Goal: Information Seeking & Learning: Understand process/instructions

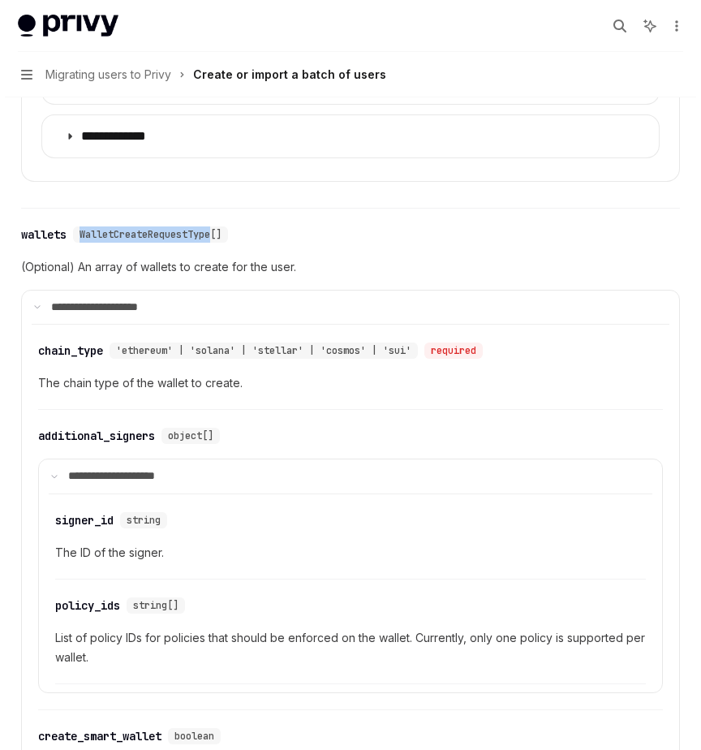
scroll to position [2099, 0]
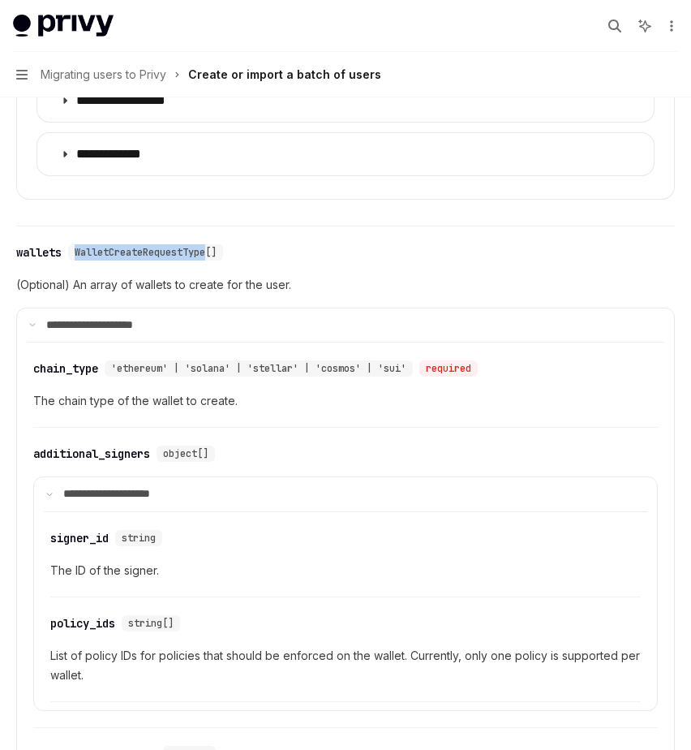
click at [94, 70] on span "Migrating users to Privy" at bounding box center [104, 74] width 126 height 19
type textarea "*"
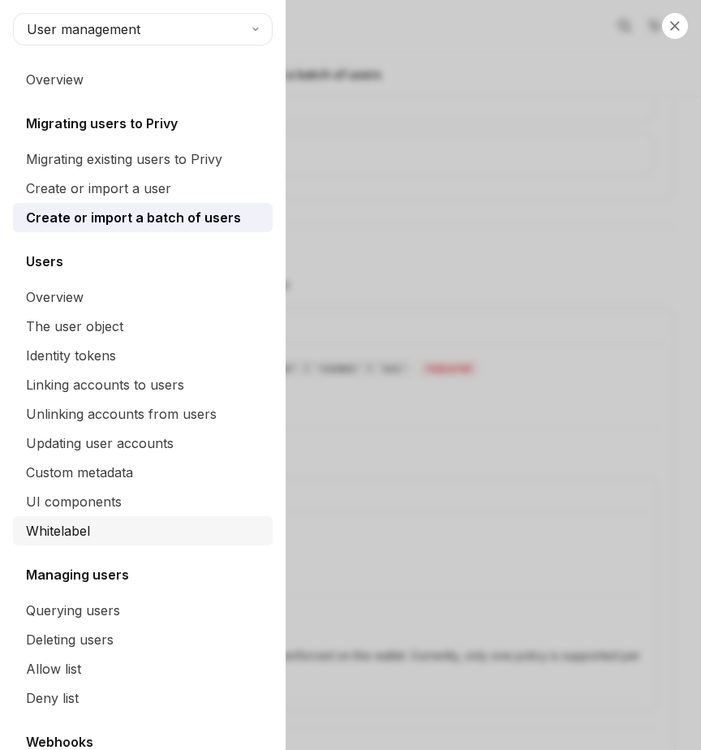
scroll to position [110, 0]
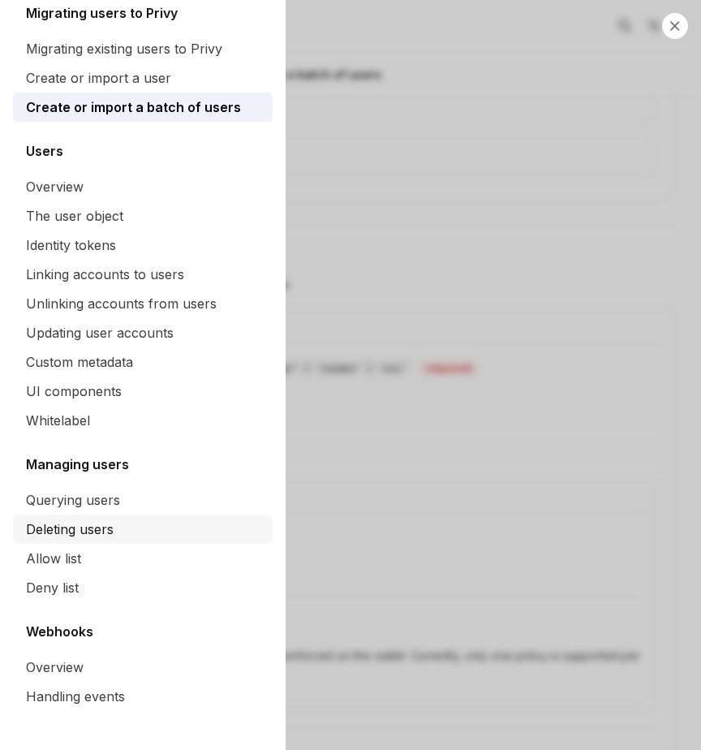
click at [80, 529] on div "Deleting users" at bounding box center [70, 528] width 88 height 19
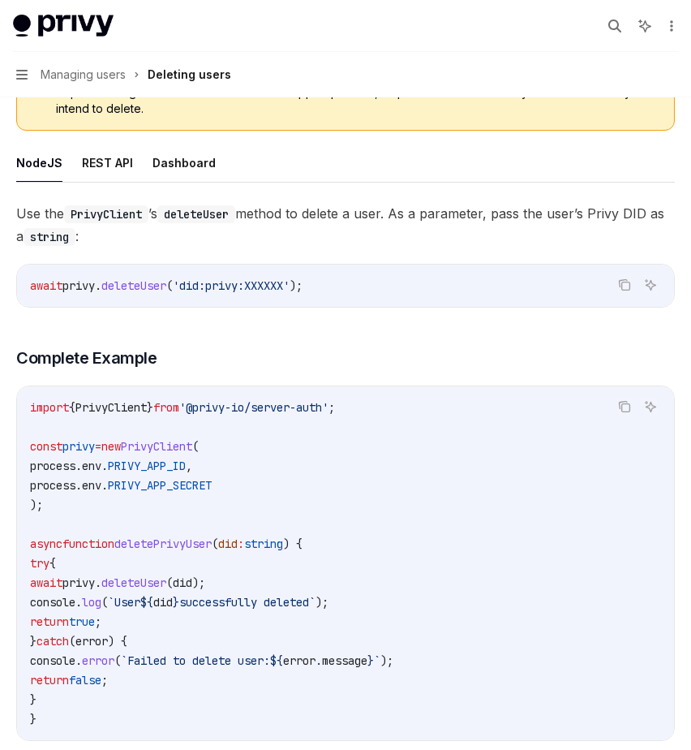
scroll to position [273, 0]
click at [101, 153] on button "REST API" at bounding box center [107, 163] width 51 height 38
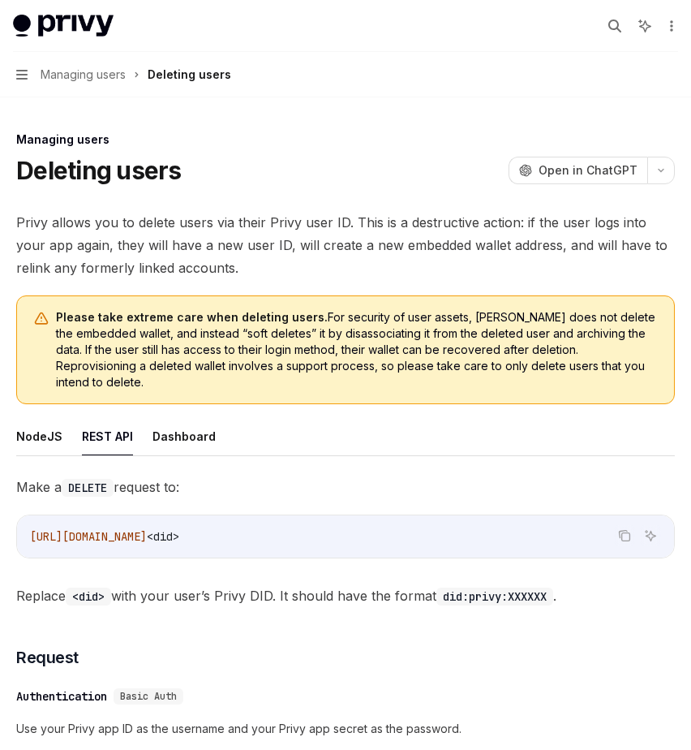
click at [88, 75] on span "Managing users" at bounding box center [83, 74] width 85 height 19
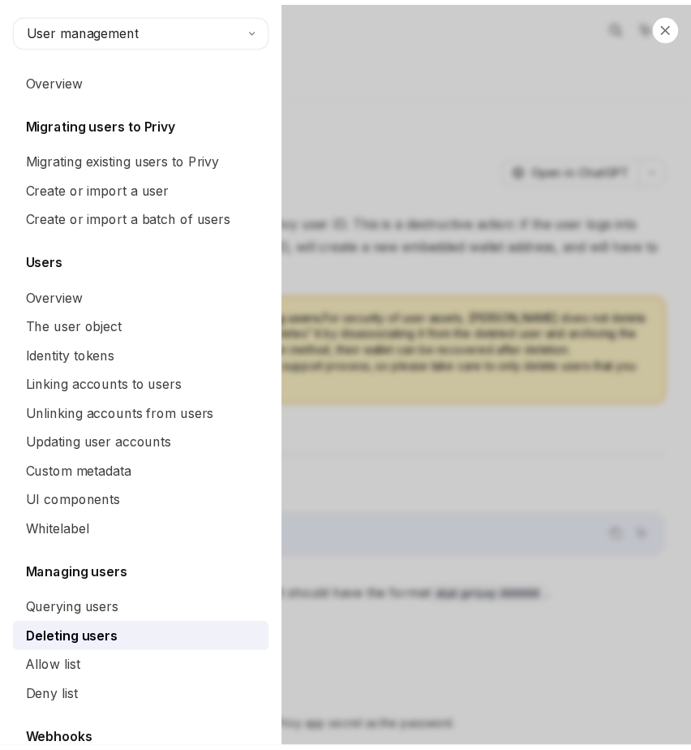
scroll to position [110, 0]
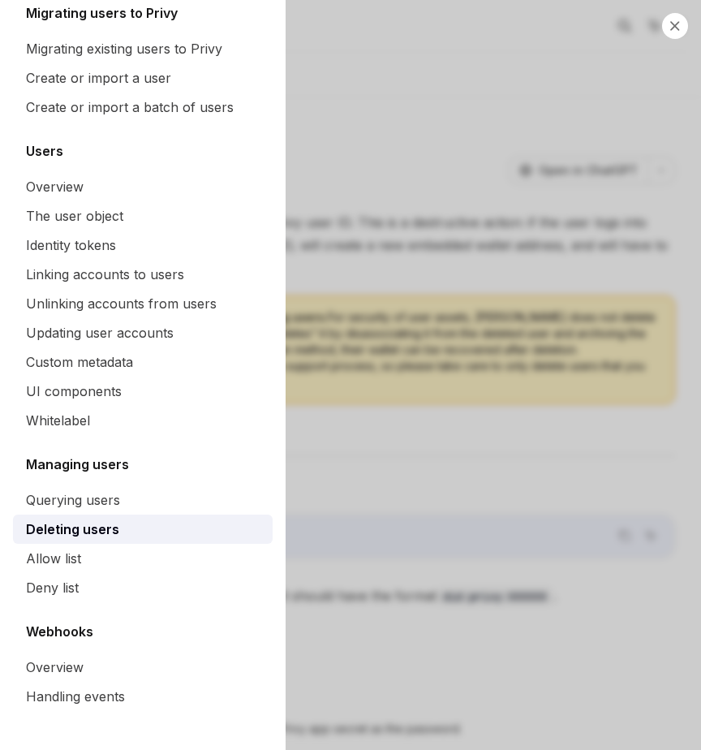
click at [350, 493] on div "Close navigation User management Overview Migrating users to Privy Migrating ex…" at bounding box center [350, 375] width 701 height 750
type textarea "*"
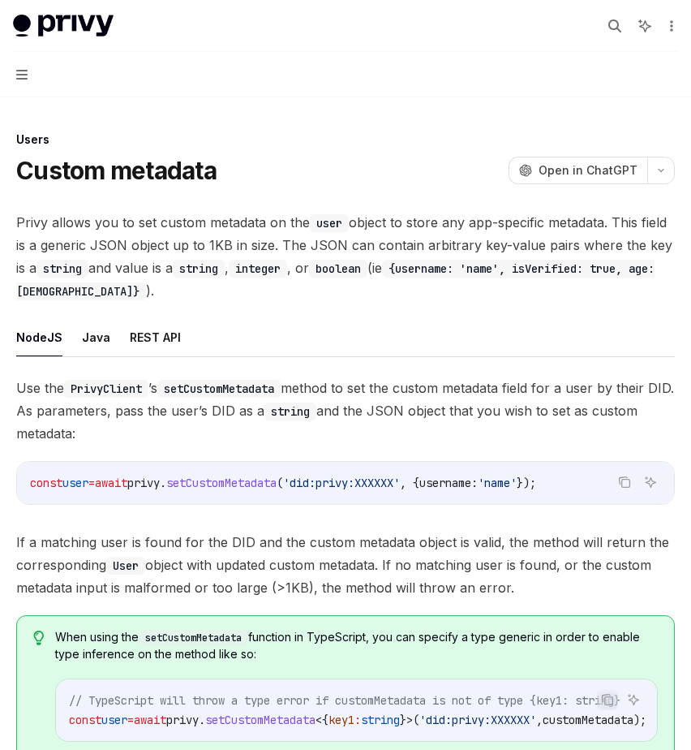
click at [62, 25] on img at bounding box center [63, 26] width 101 height 23
type textarea "*"
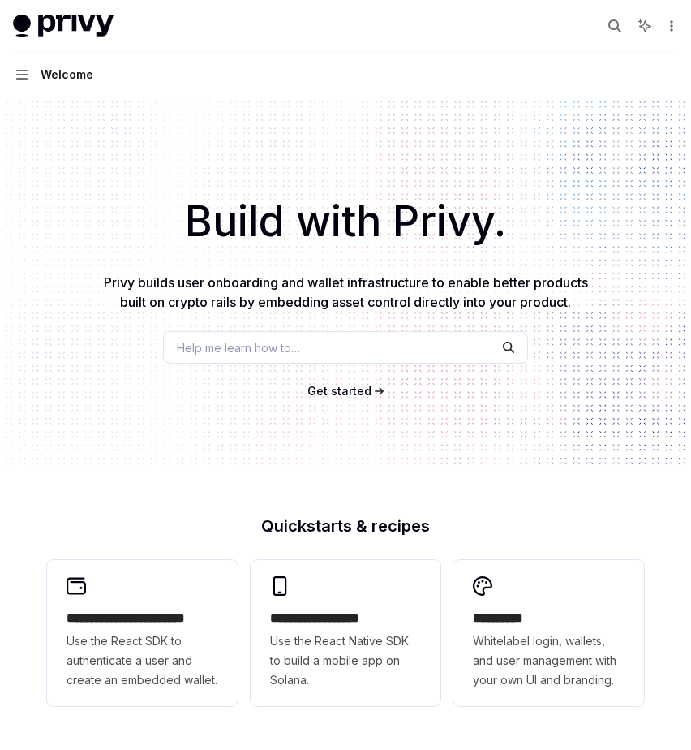
drag, startPoint x: 30, startPoint y: 20, endPoint x: 95, endPoint y: 11, distance: 65.7
click at [30, 20] on img at bounding box center [63, 26] width 101 height 23
click at [675, 15] on button "More actions" at bounding box center [670, 26] width 16 height 23
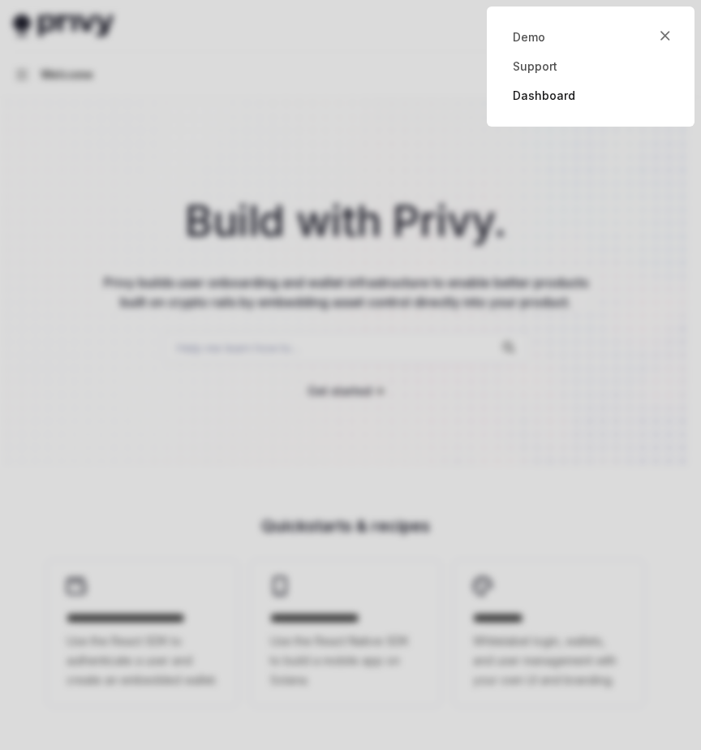
click at [542, 95] on link "Dashboard" at bounding box center [591, 96] width 156 height 16
